Goal: Information Seeking & Learning: Understand process/instructions

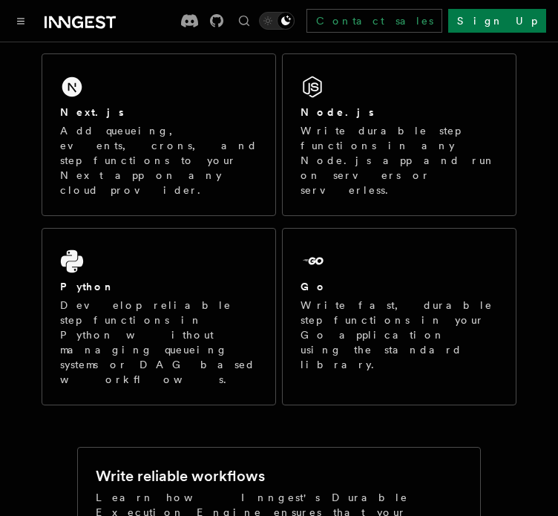
scroll to position [247, 0]
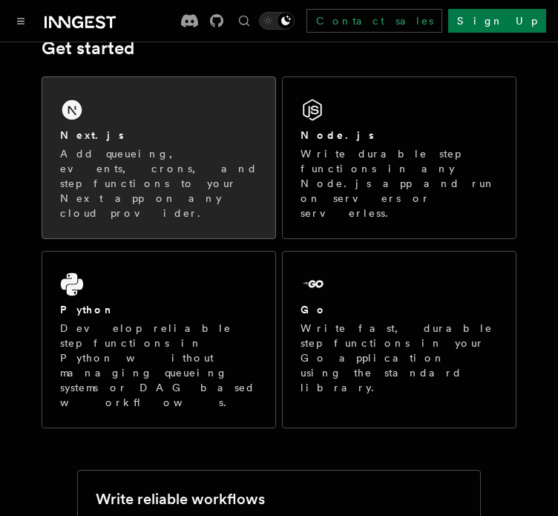
click at [120, 160] on p "Add queueing, events, crons, and step functions to your Next app on any cloud p…" at bounding box center [158, 183] width 197 height 74
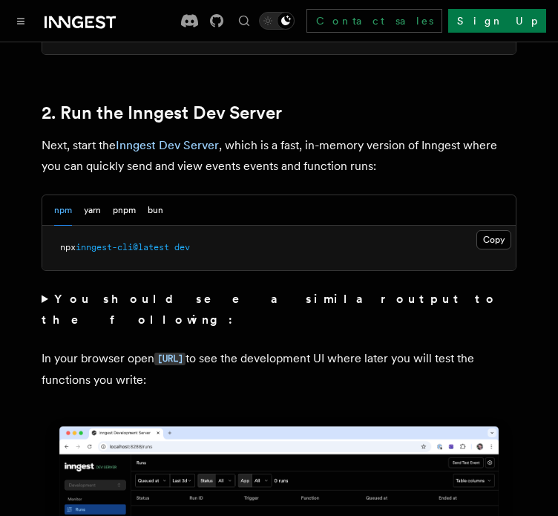
scroll to position [990, 0]
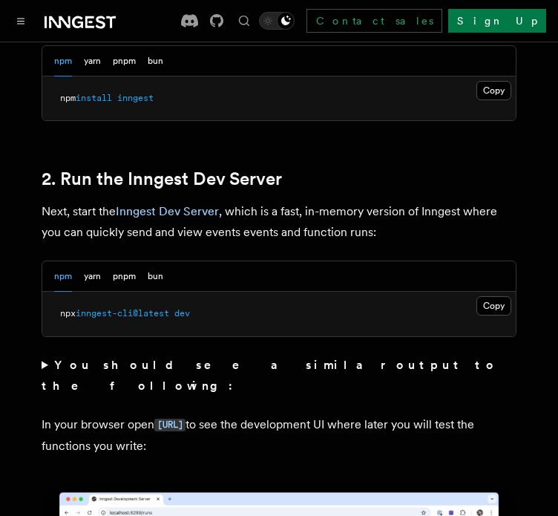
click at [301, 201] on p "Next, start the Inngest Dev Server , which is a fast, in-memory version of Inng…" at bounding box center [279, 222] width 475 height 42
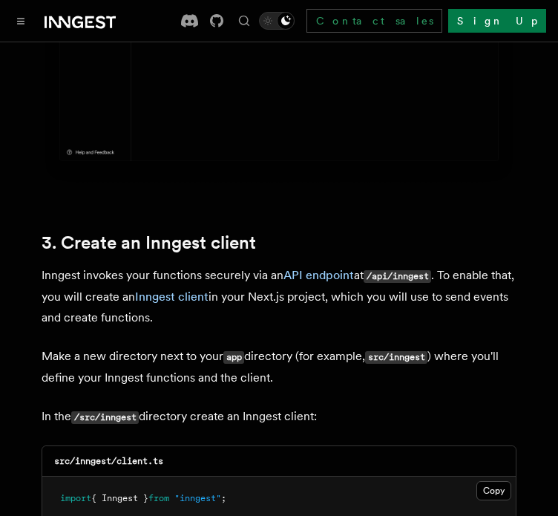
scroll to position [1608, 0]
